Goal: Complete application form: Complete application form

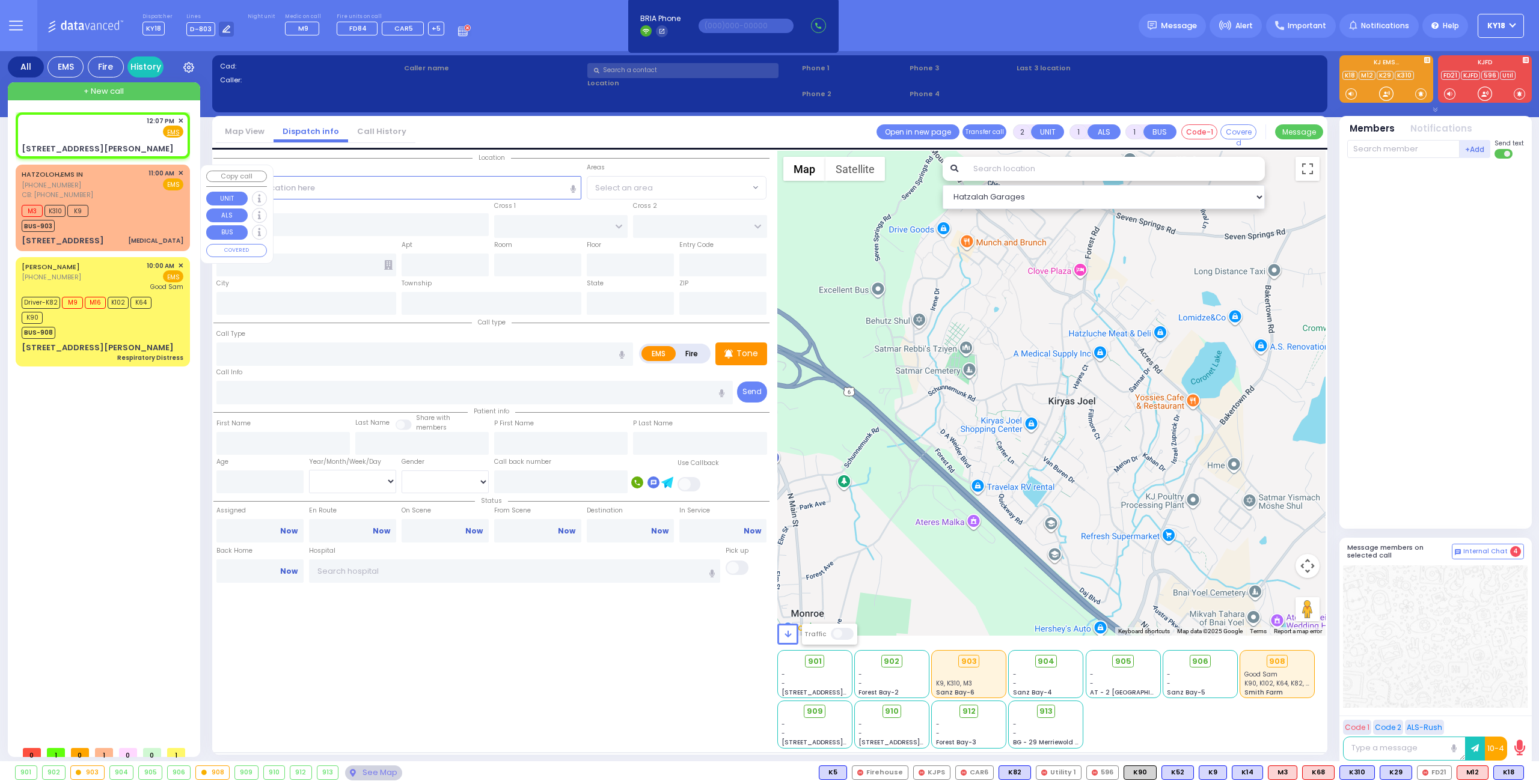
select select
radio input "true"
select select
type input "12:07"
select select "Hatzalah Garages"
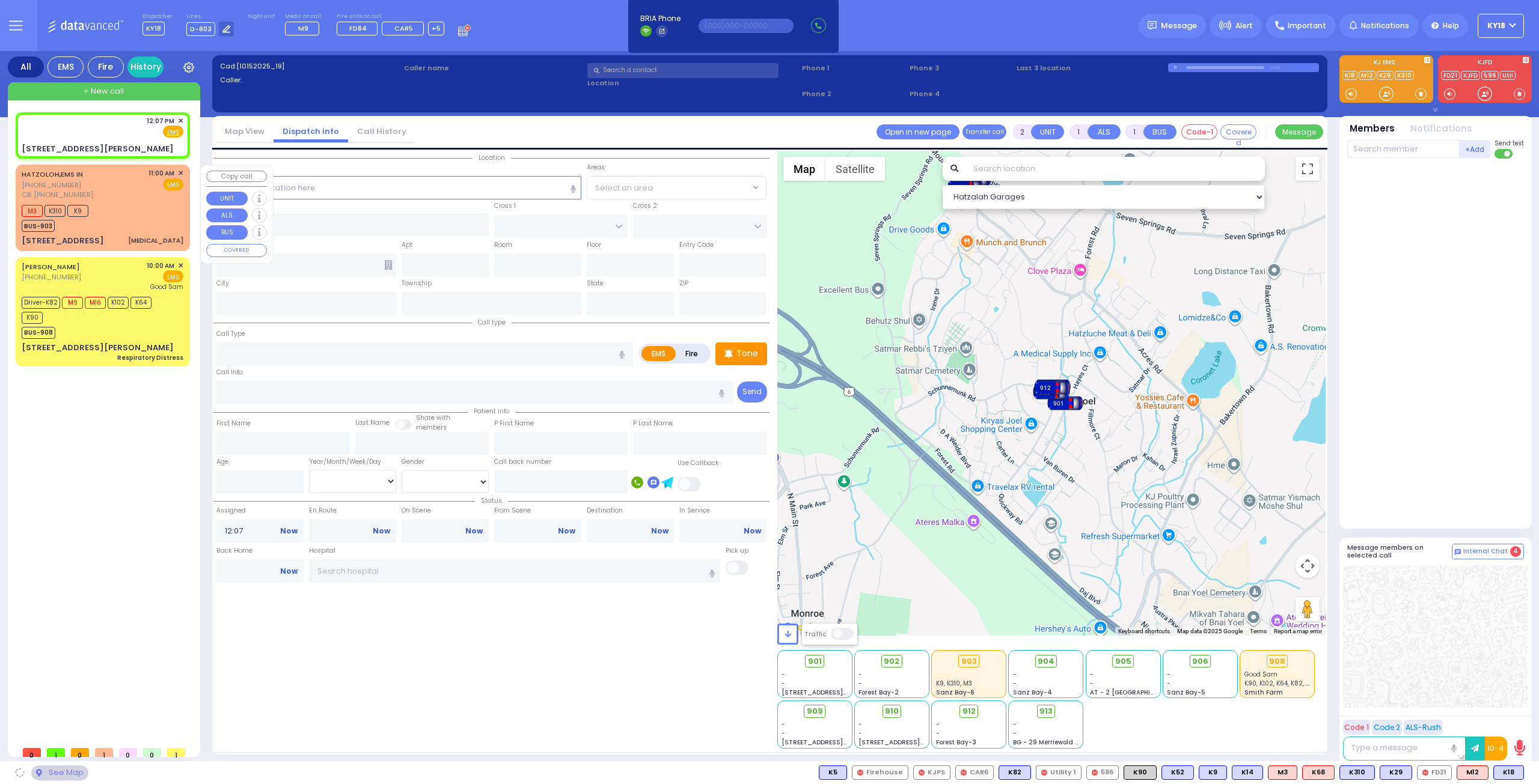
type input "BULL MINE RD"
type input "[STREET_ADDRESS][PERSON_NAME]"
type input "[PERSON_NAME]"
type input "[US_STATE]"
type input "10918"
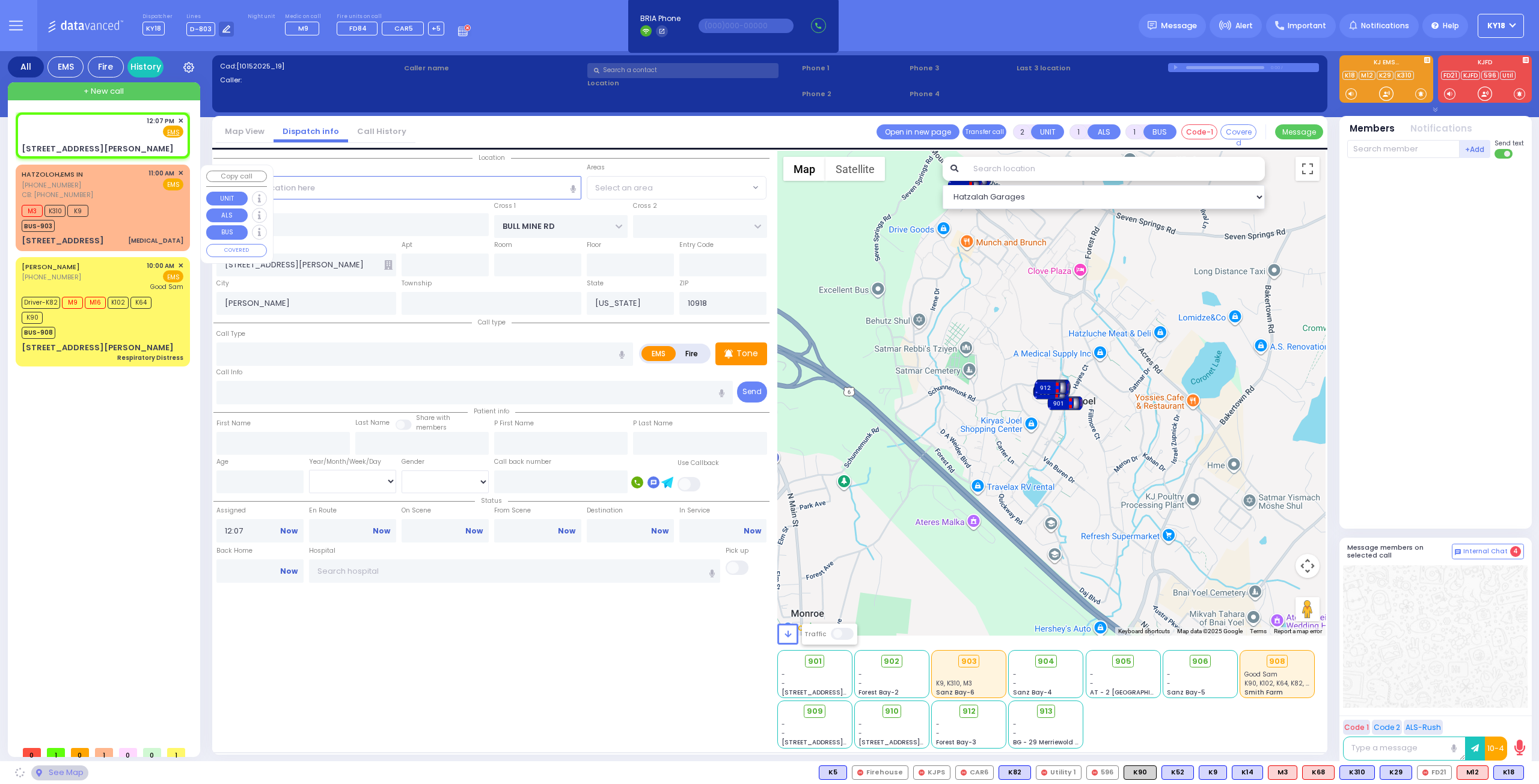
select select "CHESTER"
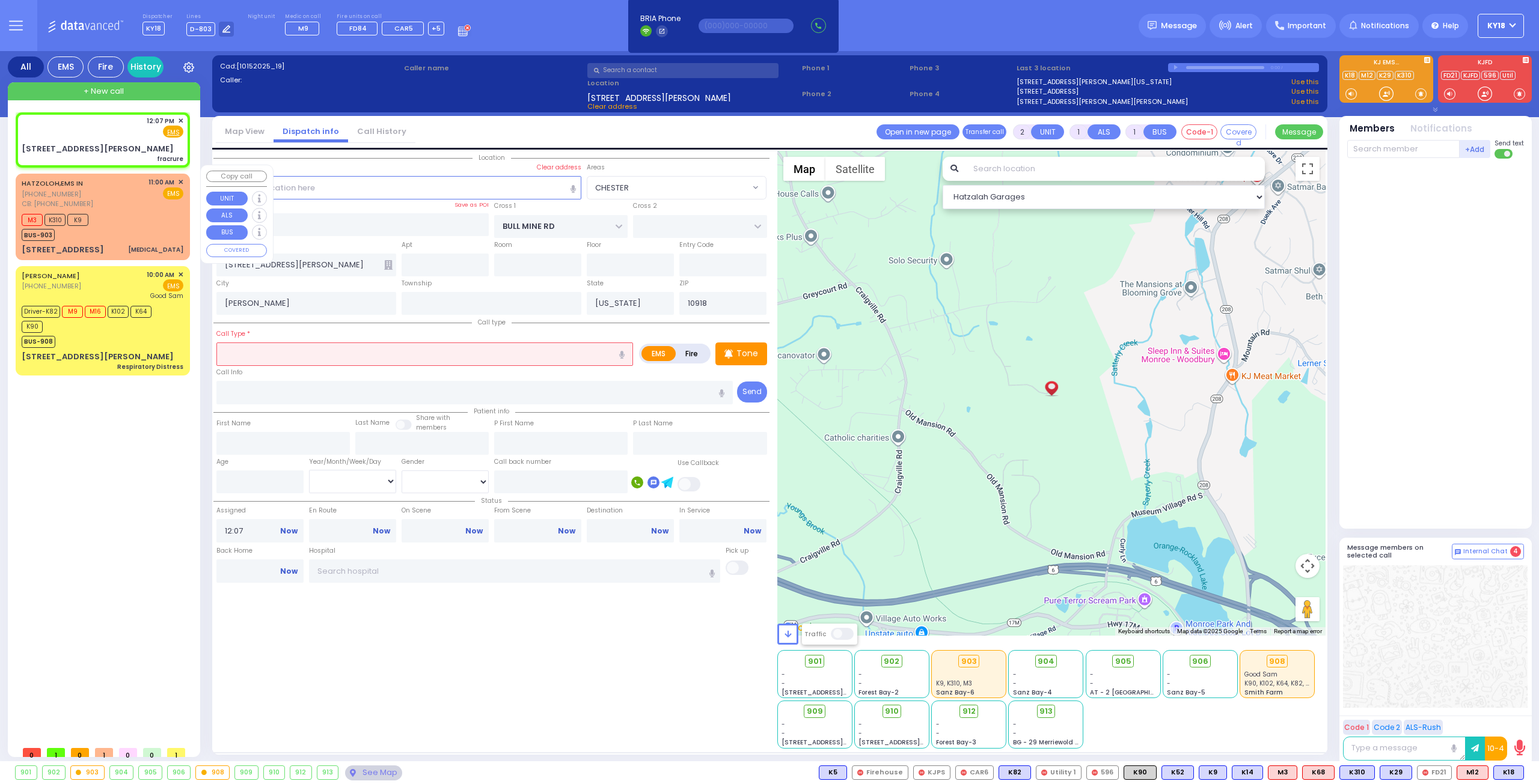
select select
type input "fracrure"
radio input "true"
select select
select select "Hatzalah Garages"
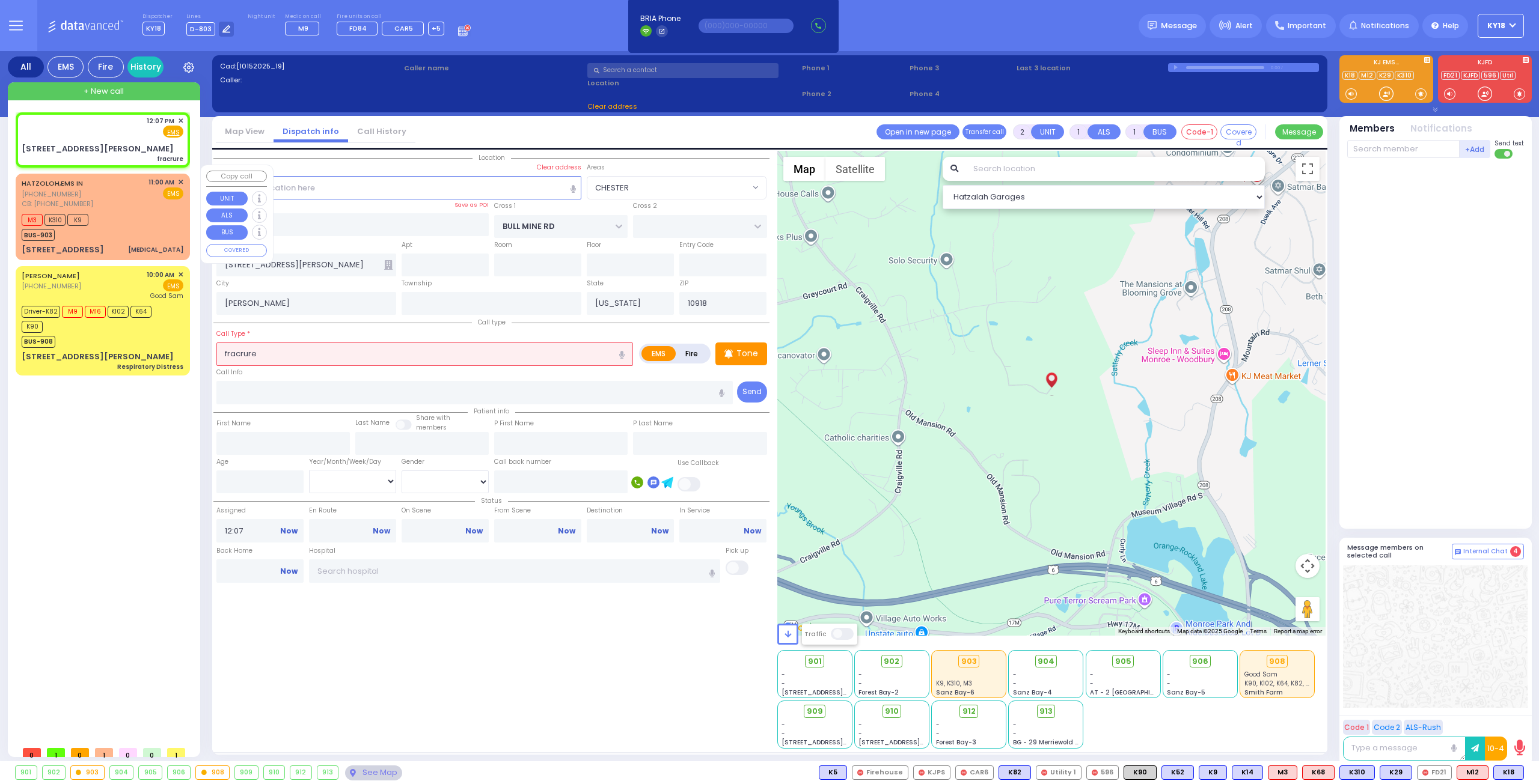
select select "CHESTER"
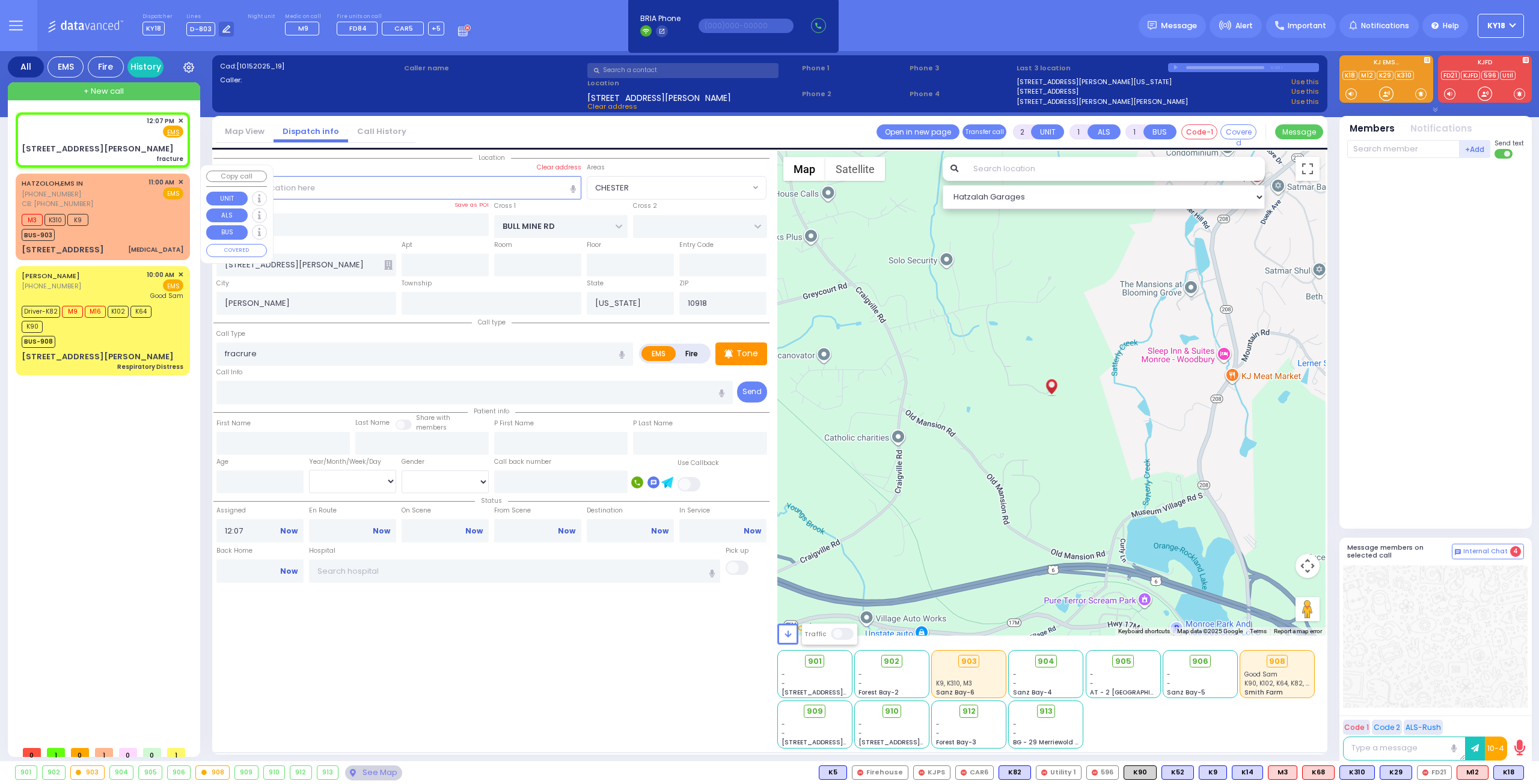
select select
type input "fracture"
radio input "true"
select select
select select "Hatzalah Garages"
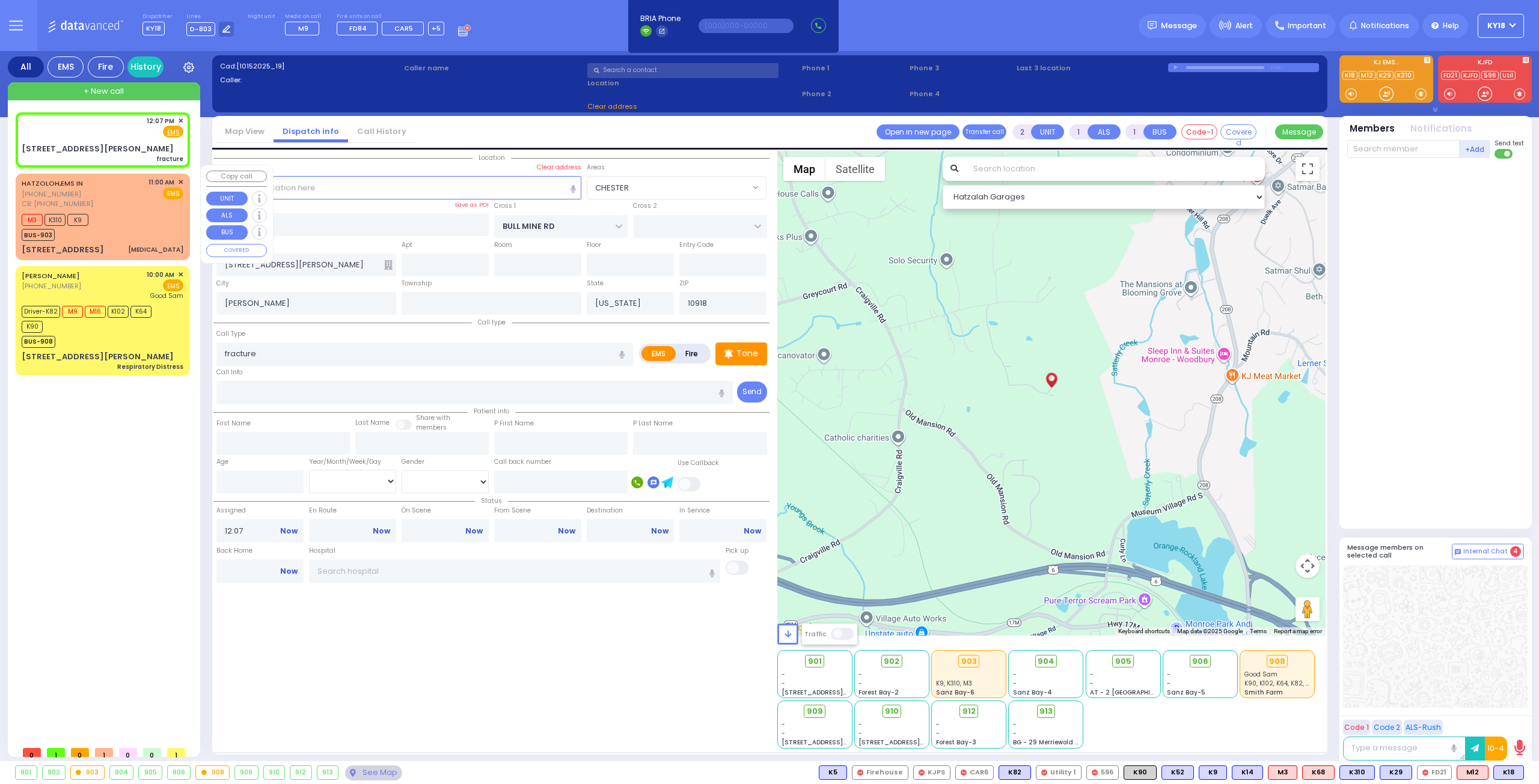
select select "CHESTER"
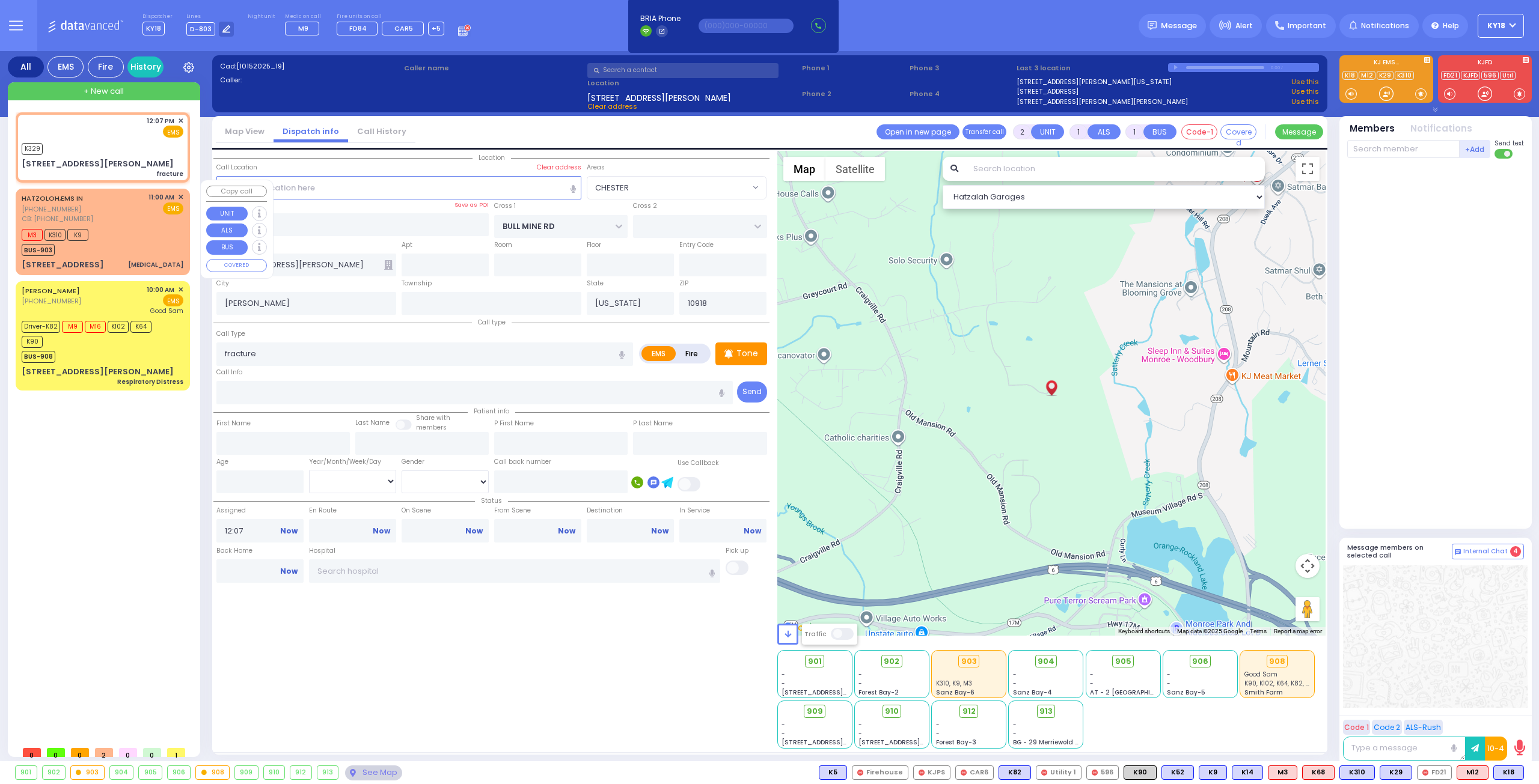
select select
radio input "true"
select select
type input "12:08"
select select "Hatzalah Garages"
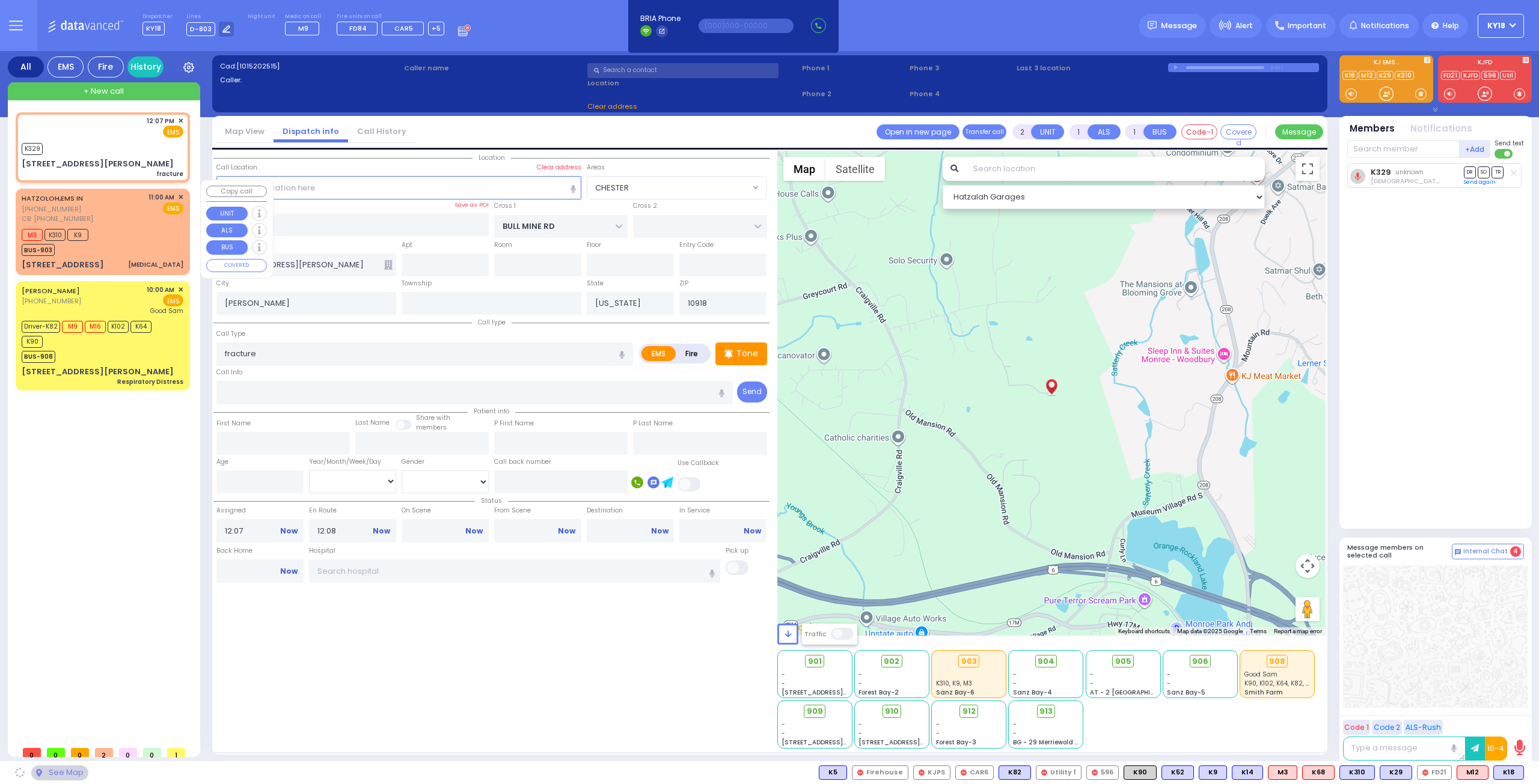
select select "CHESTER"
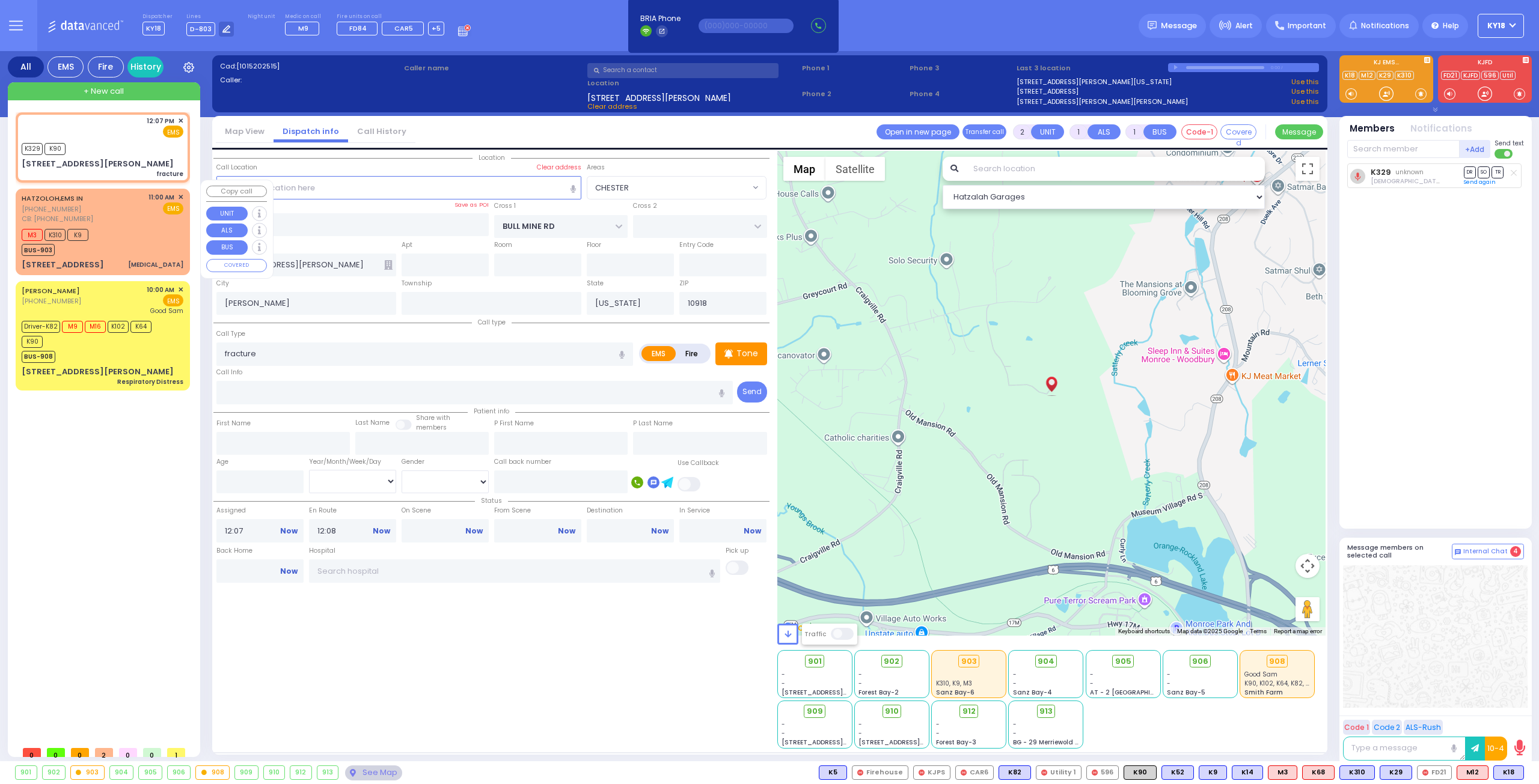
select select
radio input "true"
select select
select select "Hatzalah Garages"
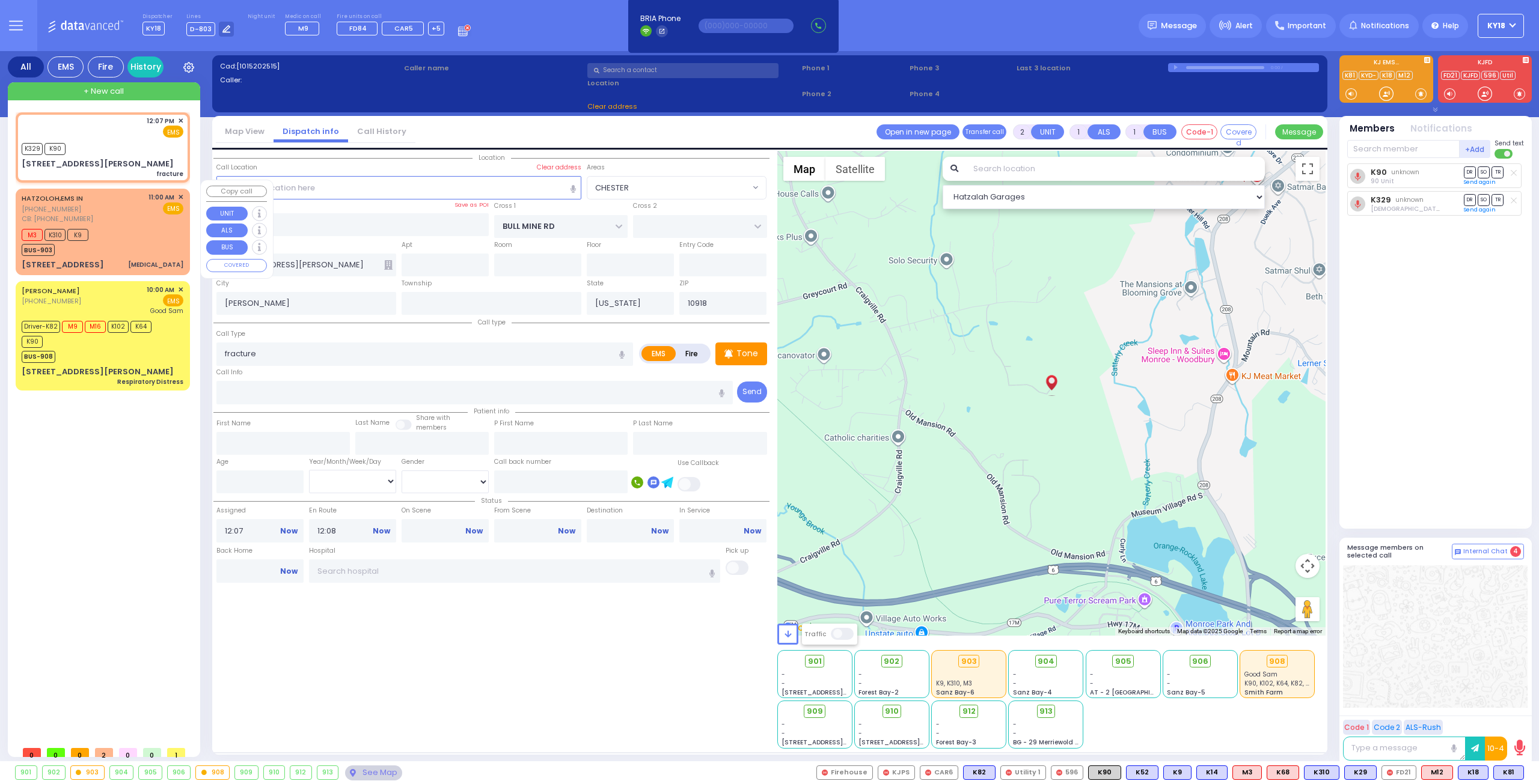
select select "CHESTER"
select select
radio input "true"
select select
select select "Hatzalah Garages"
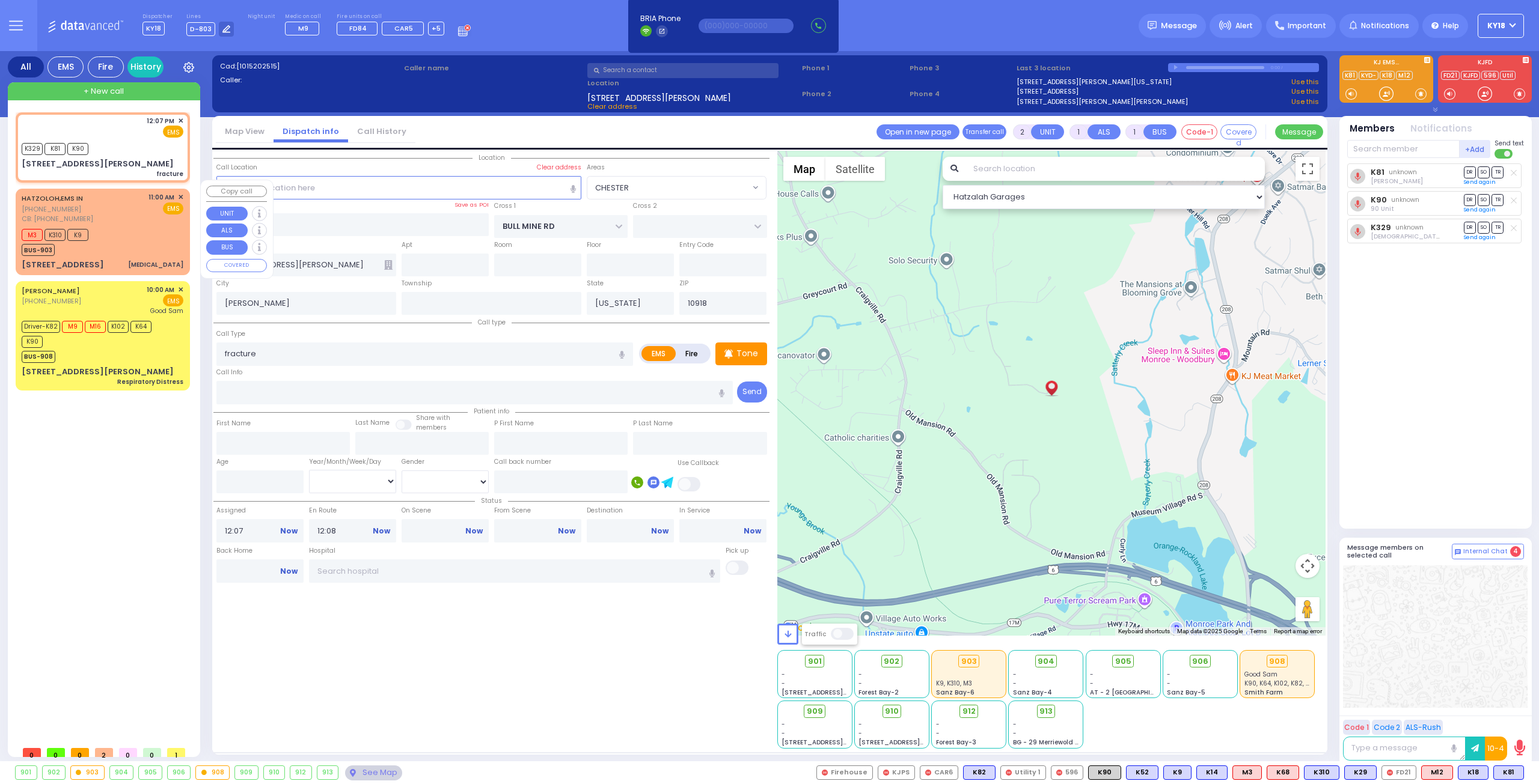
select select "CHESTER"
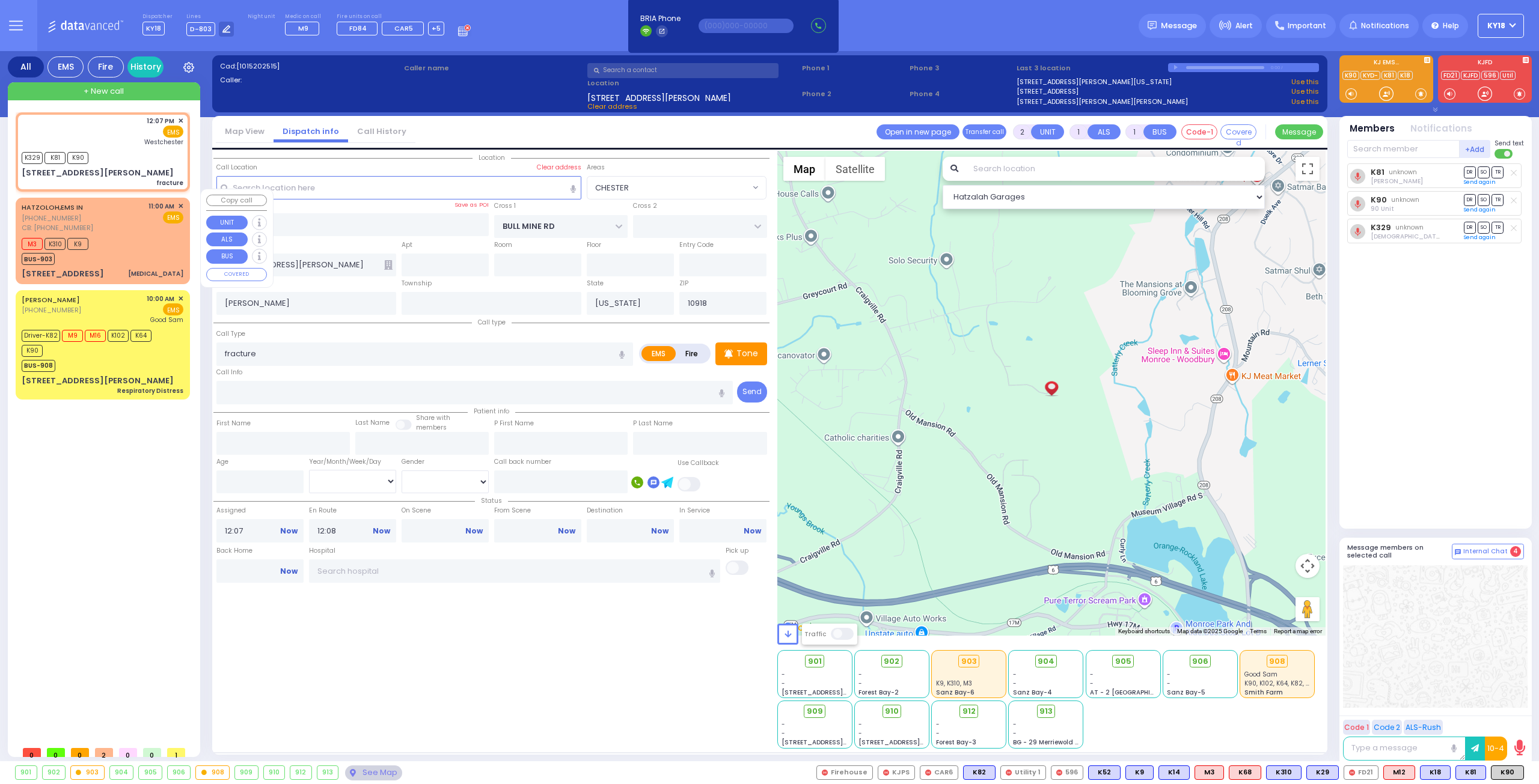
select select
radio input "true"
select select
type input "[GEOGRAPHIC_DATA]-[PERSON_NAME][GEOGRAPHIC_DATA]"
select select "Hatzalah Garages"
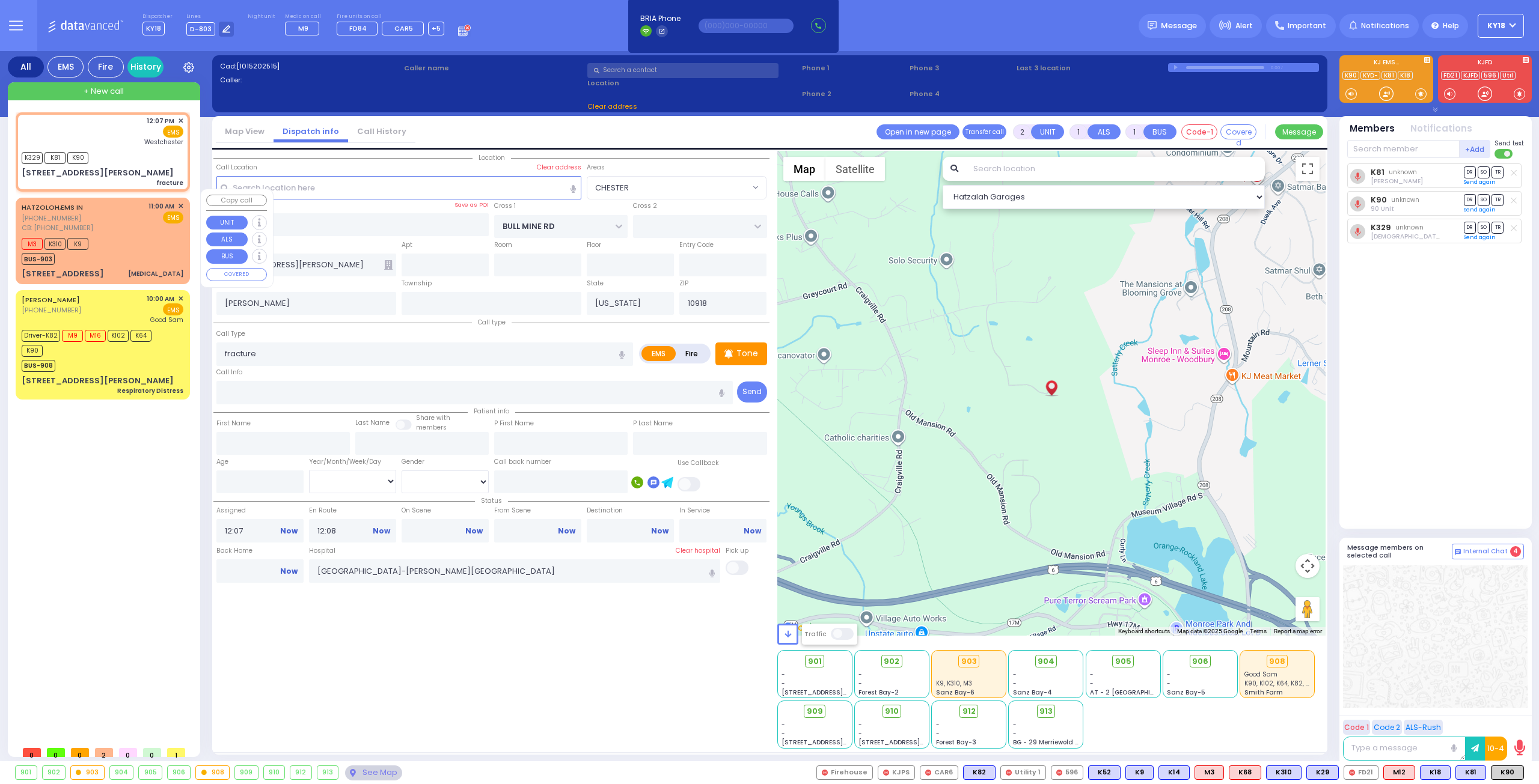
select select "CHESTER"
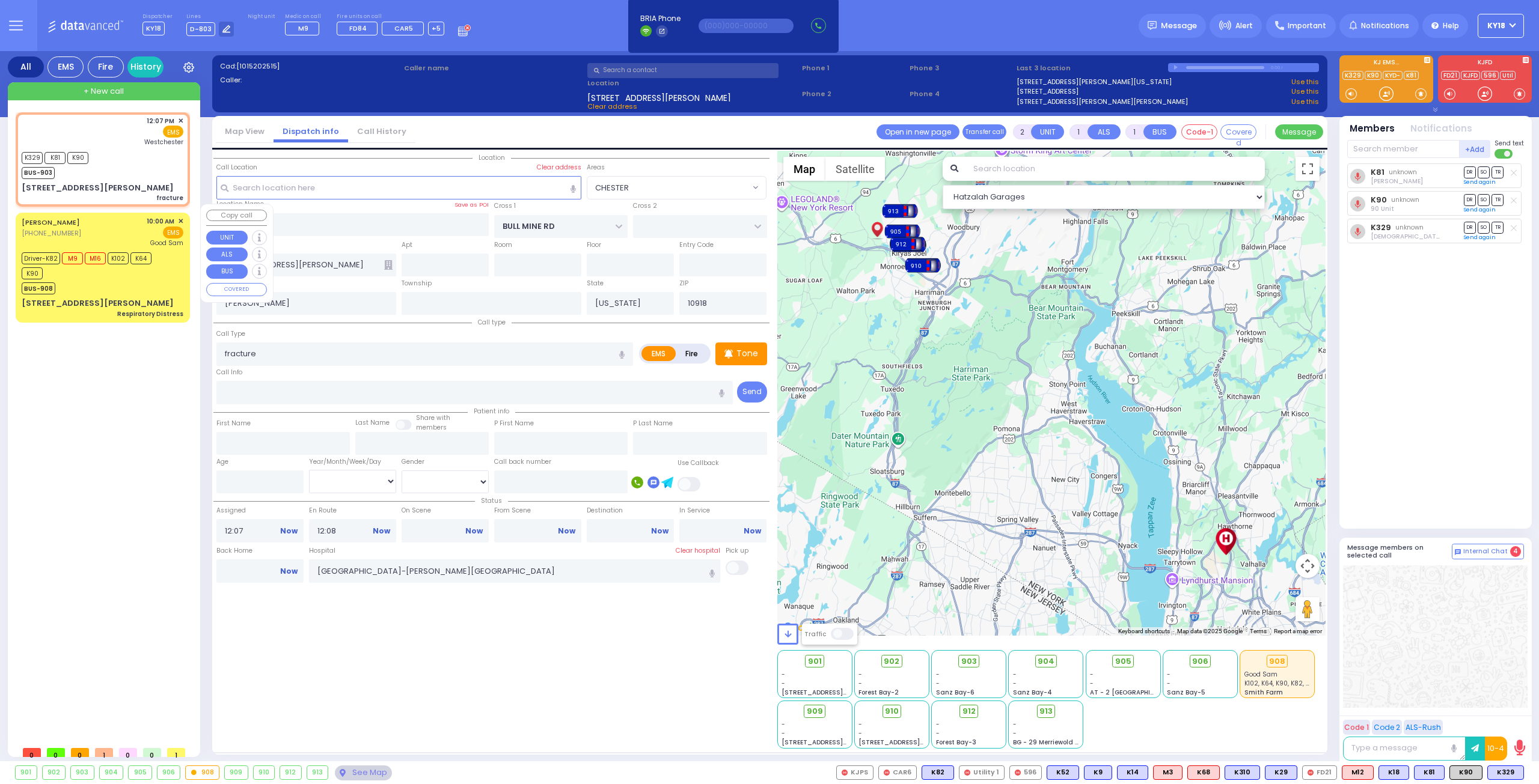
select select
radio input "true"
select select
select select "Hatzalah Garages"
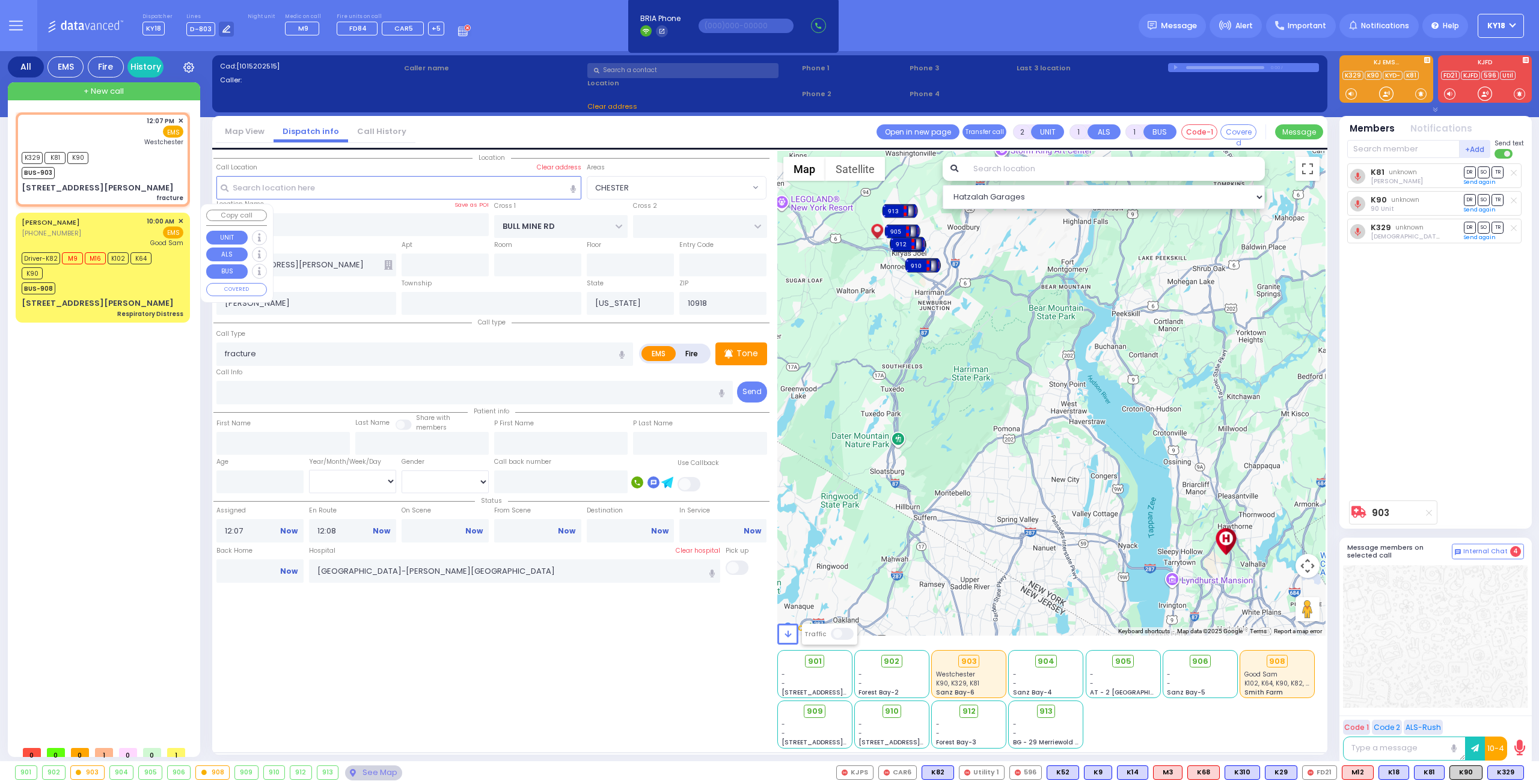
select select "CHESTER"
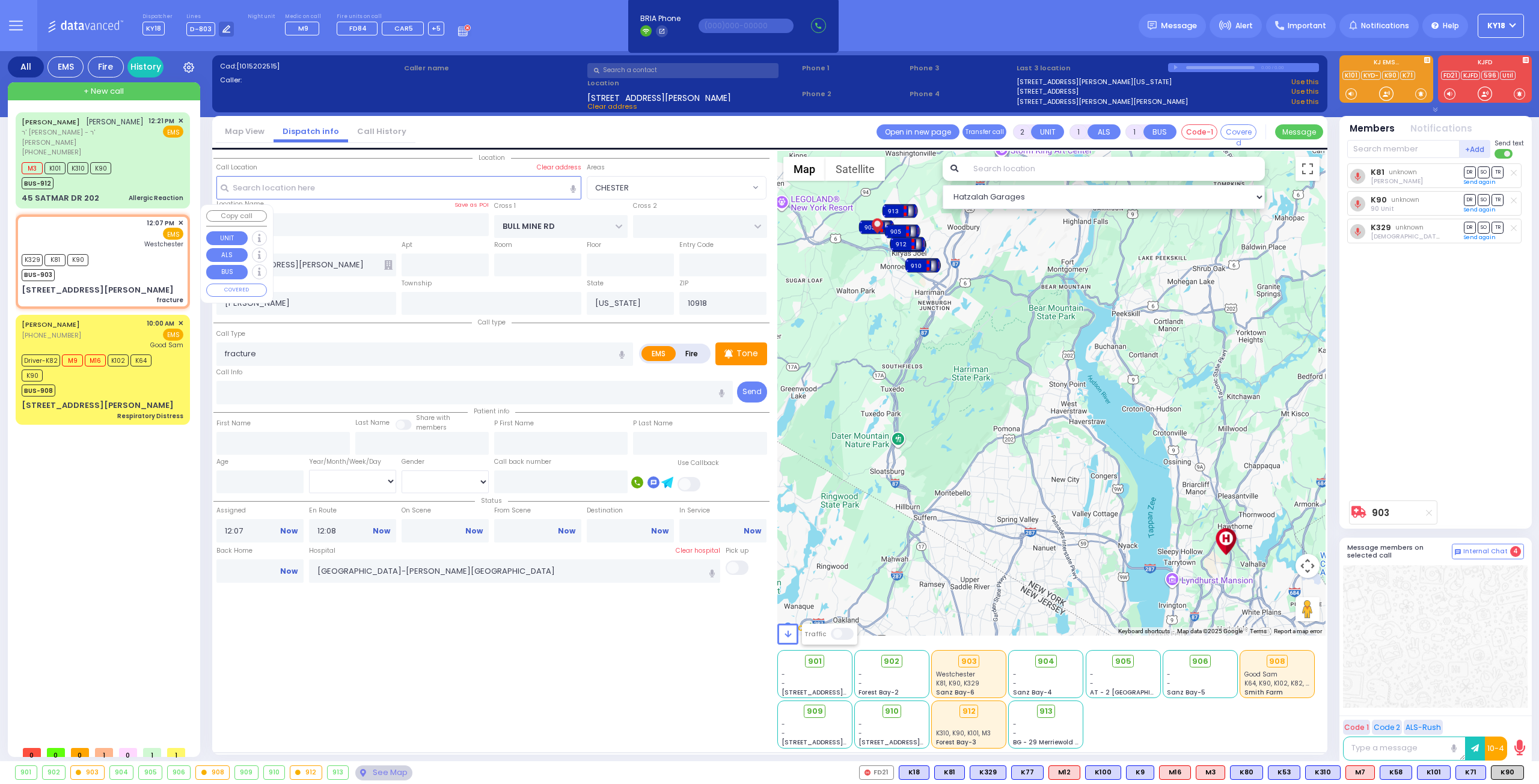
type input "6"
select select
radio input "true"
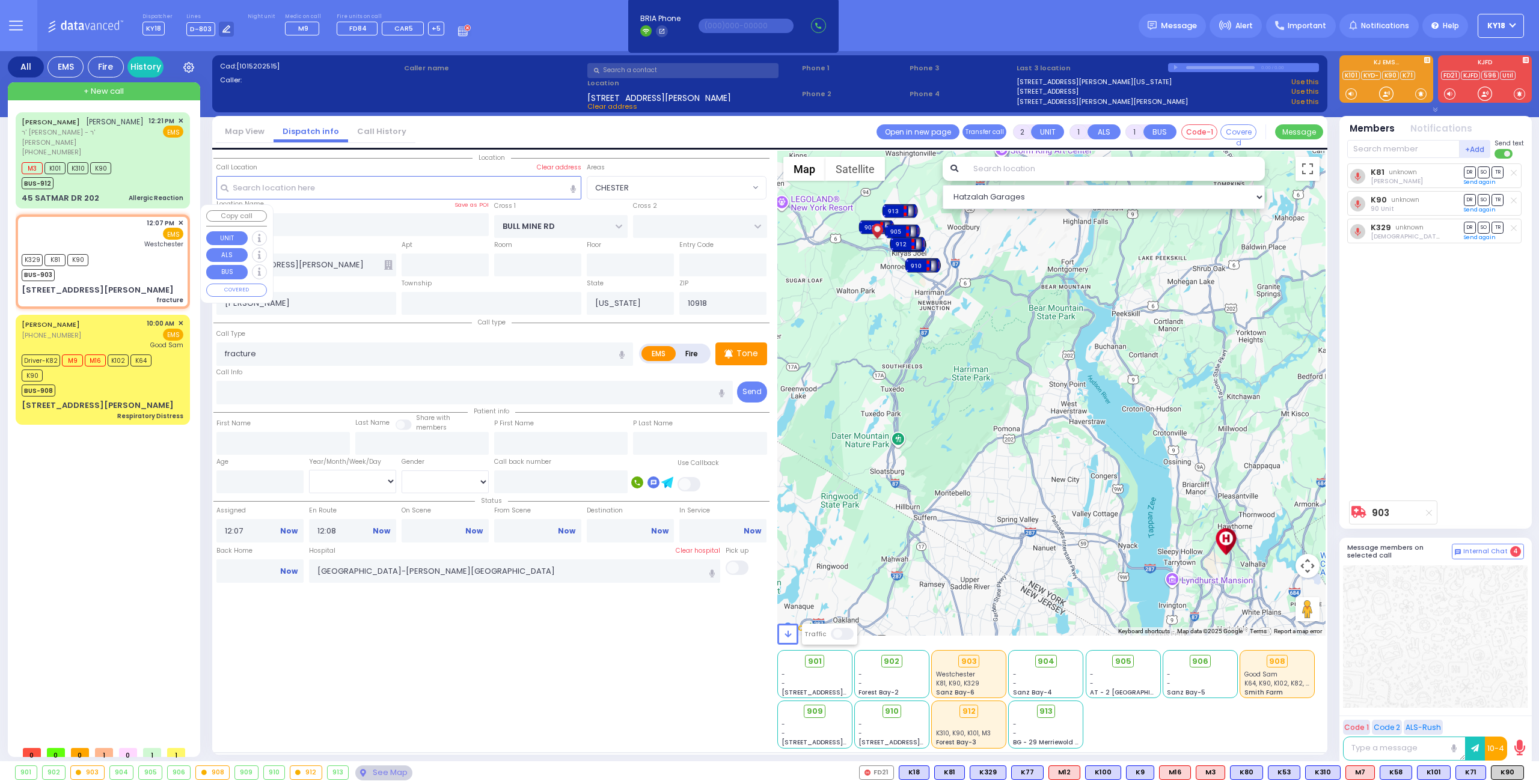
type input "Unknown"
select select "Year"
select select "Hatzalah Garages"
select select "CHESTER"
